Goal: Task Accomplishment & Management: Manage account settings

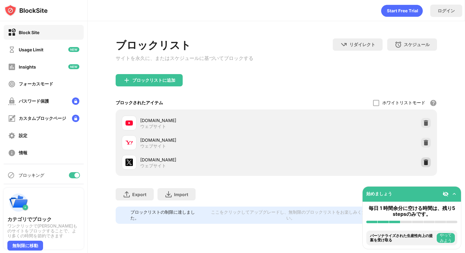
click at [425, 162] on img at bounding box center [426, 162] width 6 height 6
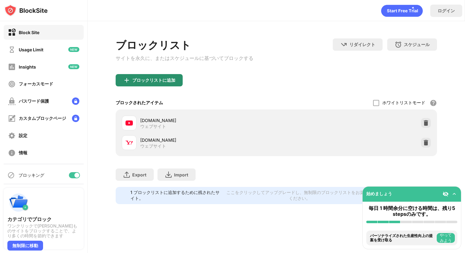
click at [160, 86] on div "ブロックリストに追加" at bounding box center [149, 80] width 67 height 12
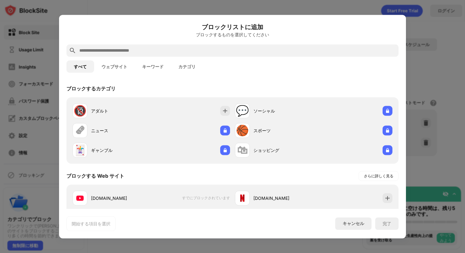
click at [184, 52] on input "text" at bounding box center [237, 50] width 317 height 7
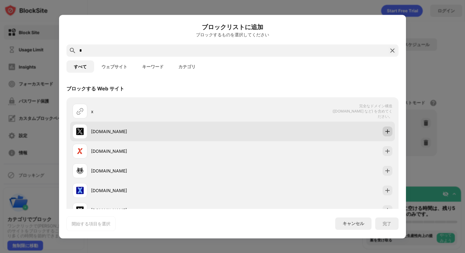
type input "*"
click at [385, 129] on img at bounding box center [388, 131] width 6 height 6
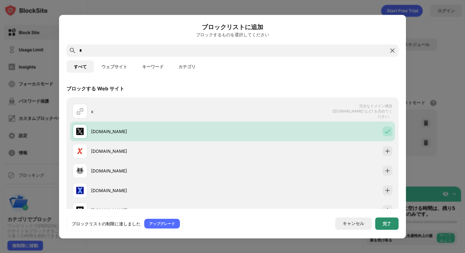
click at [387, 223] on div "完了" at bounding box center [387, 223] width 9 height 5
